Goal: Use online tool/utility: Utilize a website feature to perform a specific function

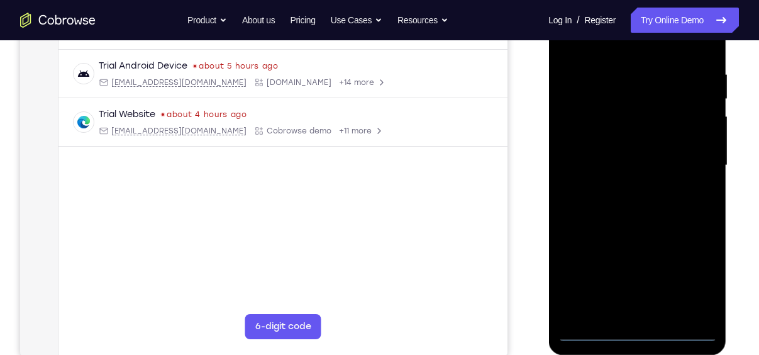
scroll to position [229, 0]
click at [635, 327] on div at bounding box center [637, 165] width 159 height 352
click at [636, 332] on div at bounding box center [637, 165] width 159 height 352
click at [689, 276] on div at bounding box center [637, 165] width 159 height 352
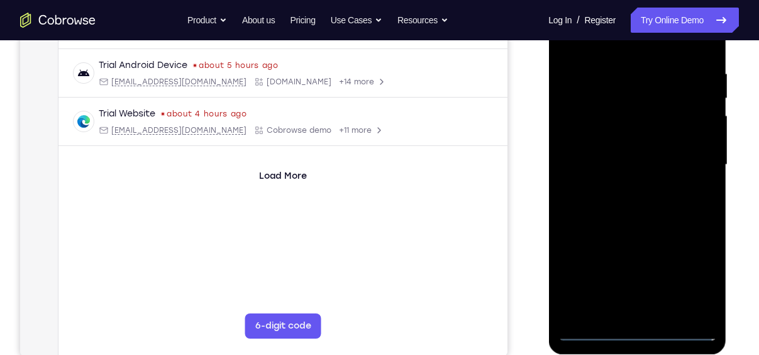
click at [602, 47] on div at bounding box center [637, 165] width 159 height 352
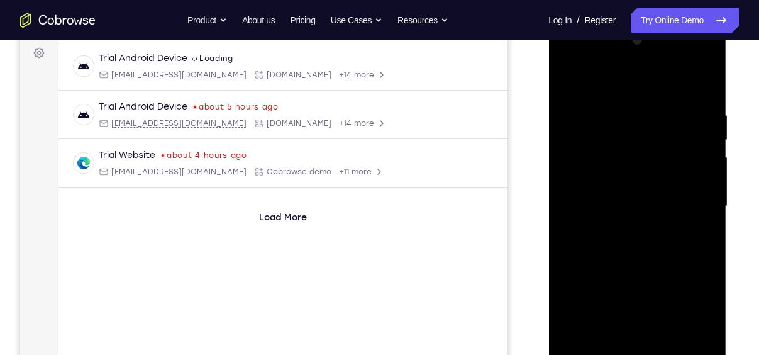
scroll to position [187, 0]
click at [694, 204] on div at bounding box center [637, 207] width 159 height 352
click at [622, 231] on div at bounding box center [637, 207] width 159 height 352
click at [611, 193] on div at bounding box center [637, 207] width 159 height 352
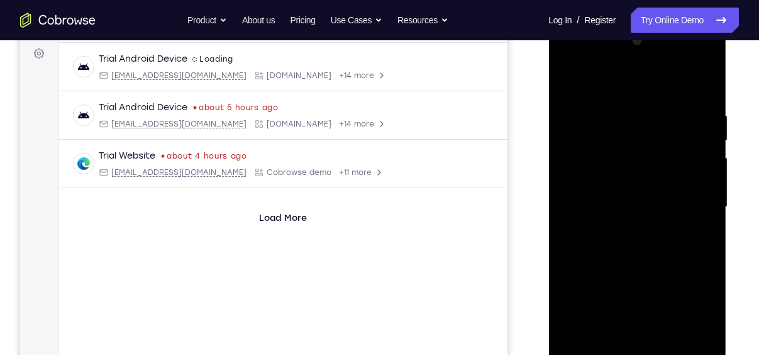
click at [611, 193] on div at bounding box center [637, 207] width 159 height 352
click at [603, 152] on div at bounding box center [637, 207] width 159 height 352
click at [601, 177] on div at bounding box center [637, 207] width 159 height 352
click at [647, 204] on div at bounding box center [637, 207] width 159 height 352
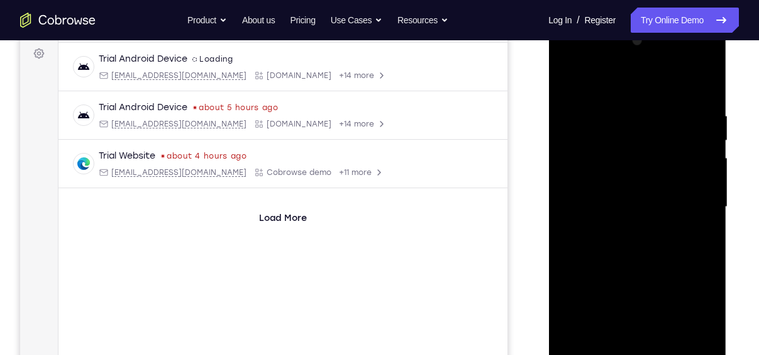
click at [633, 243] on div at bounding box center [637, 207] width 159 height 352
click at [633, 245] on div at bounding box center [637, 207] width 159 height 352
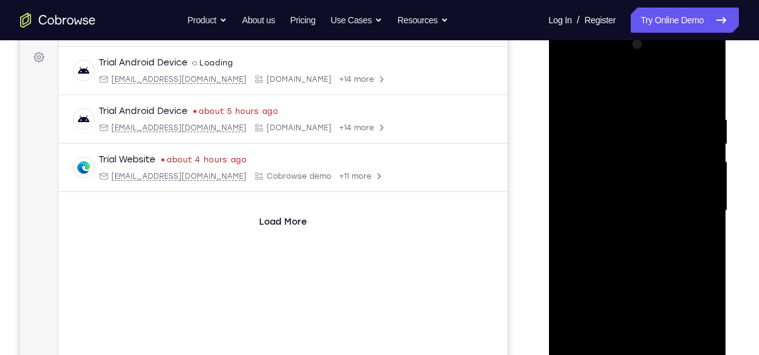
scroll to position [199, 0]
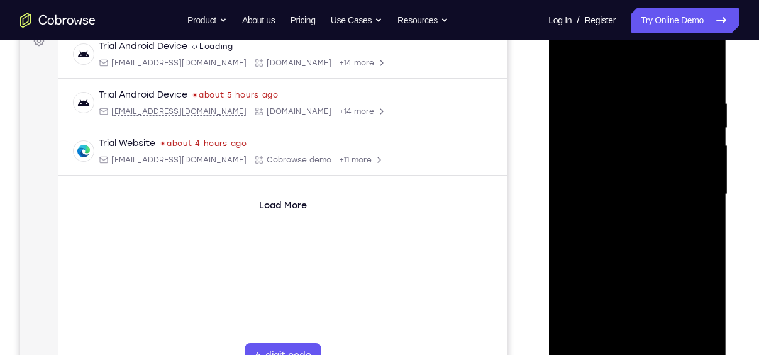
click at [704, 81] on div at bounding box center [637, 194] width 159 height 352
click at [706, 226] on div at bounding box center [637, 194] width 159 height 352
click at [566, 313] on div at bounding box center [637, 194] width 159 height 352
click at [571, 312] on div at bounding box center [637, 194] width 159 height 352
click at [696, 97] on div at bounding box center [637, 194] width 159 height 352
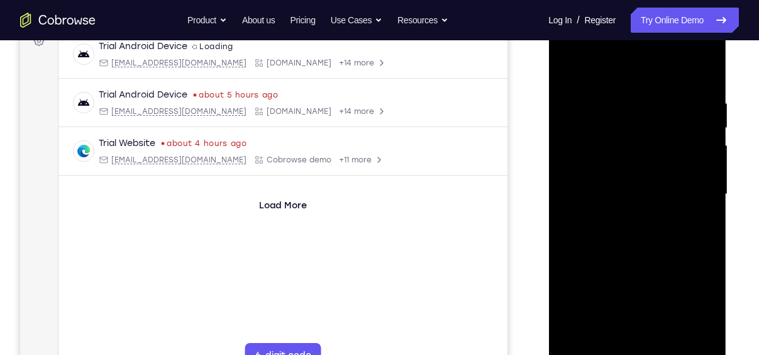
click at [703, 69] on div at bounding box center [637, 194] width 159 height 352
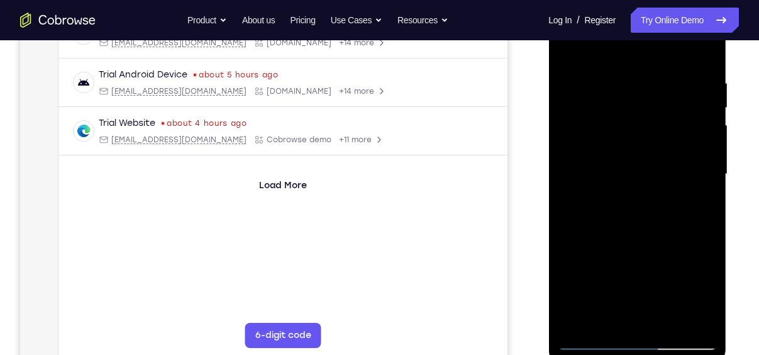
scroll to position [218, 0]
click at [703, 53] on div at bounding box center [637, 175] width 159 height 352
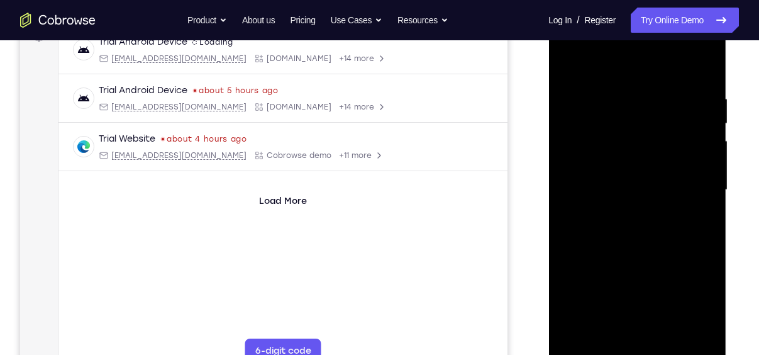
scroll to position [205, 0]
drag, startPoint x: 666, startPoint y: 113, endPoint x: 676, endPoint y: 310, distance: 197.2
click at [676, 310] on div at bounding box center [637, 189] width 159 height 352
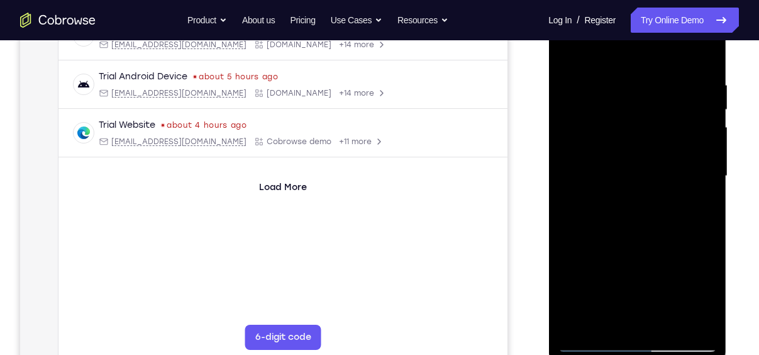
scroll to position [219, 0]
click at [593, 338] on div at bounding box center [637, 175] width 159 height 352
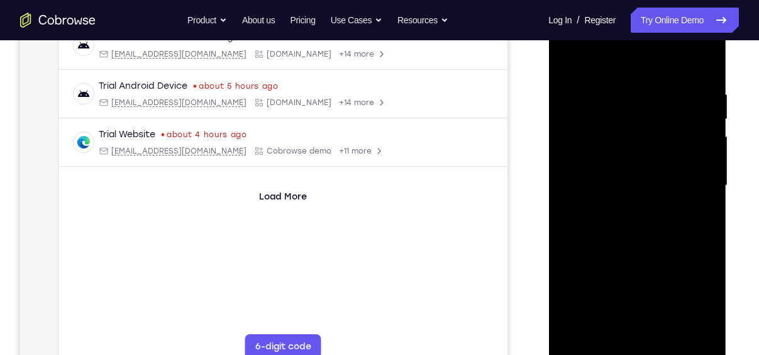
scroll to position [208, 0]
click at [620, 75] on div at bounding box center [637, 186] width 159 height 352
click at [686, 328] on div at bounding box center [637, 186] width 159 height 352
click at [703, 216] on div at bounding box center [637, 186] width 159 height 352
click at [685, 330] on div at bounding box center [637, 186] width 159 height 352
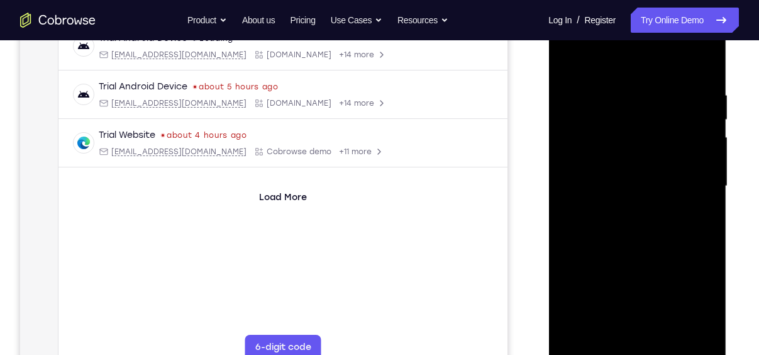
click at [699, 255] on div at bounding box center [637, 186] width 159 height 352
click at [709, 232] on div at bounding box center [637, 186] width 159 height 352
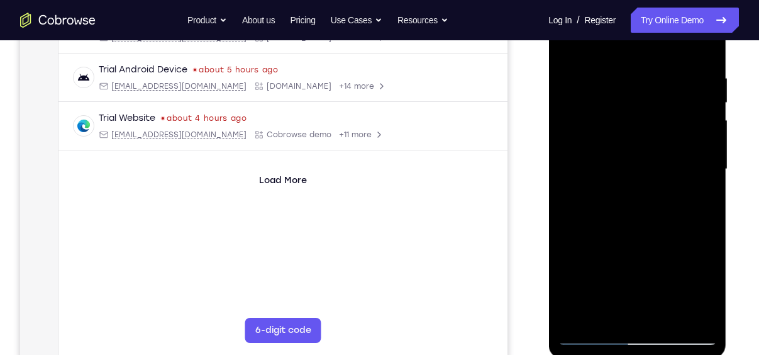
scroll to position [213, 0]
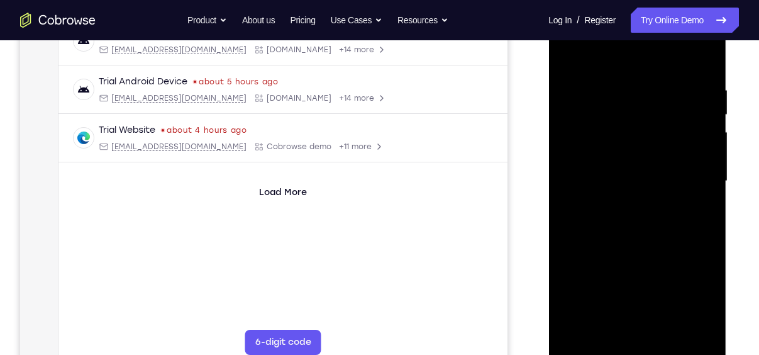
click at [704, 59] on div at bounding box center [637, 181] width 159 height 352
